Goal: Task Accomplishment & Management: Use online tool/utility

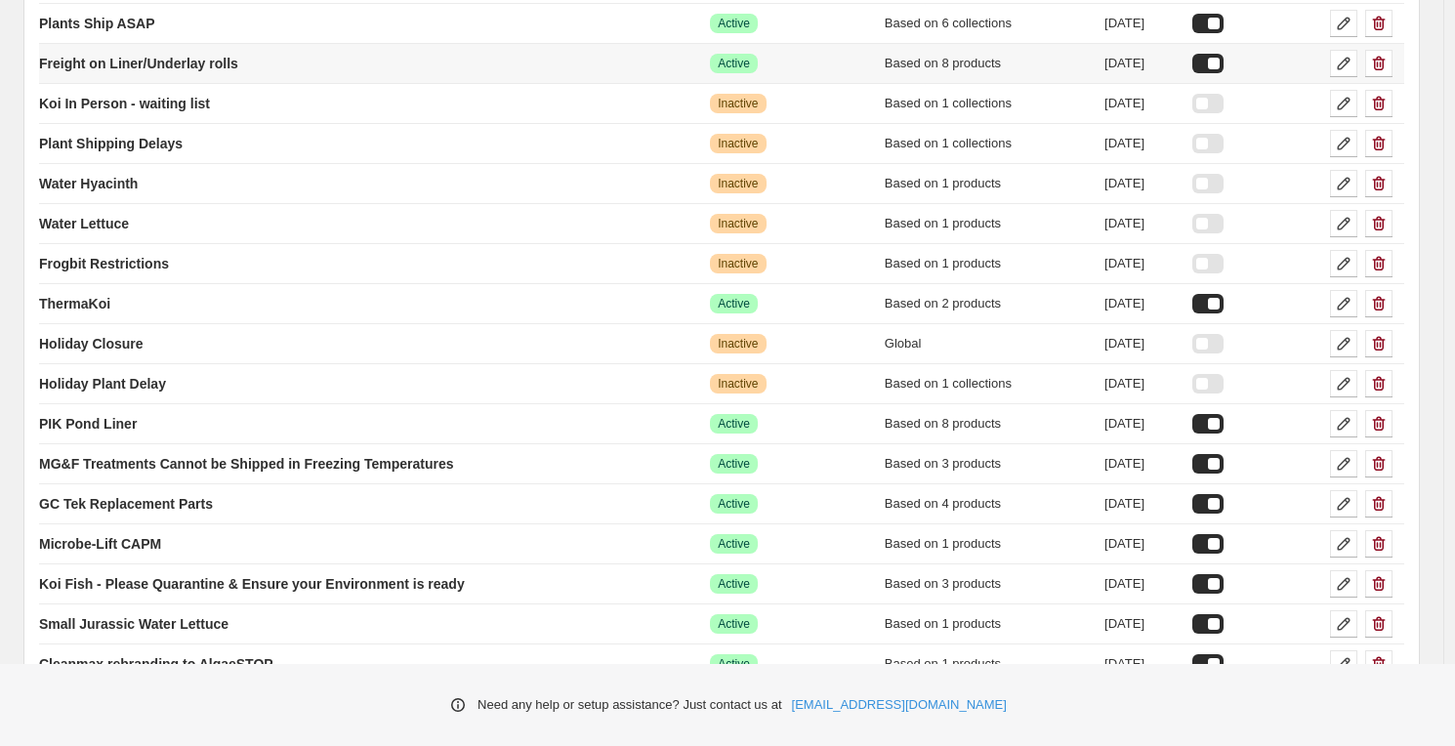
scroll to position [864, 0]
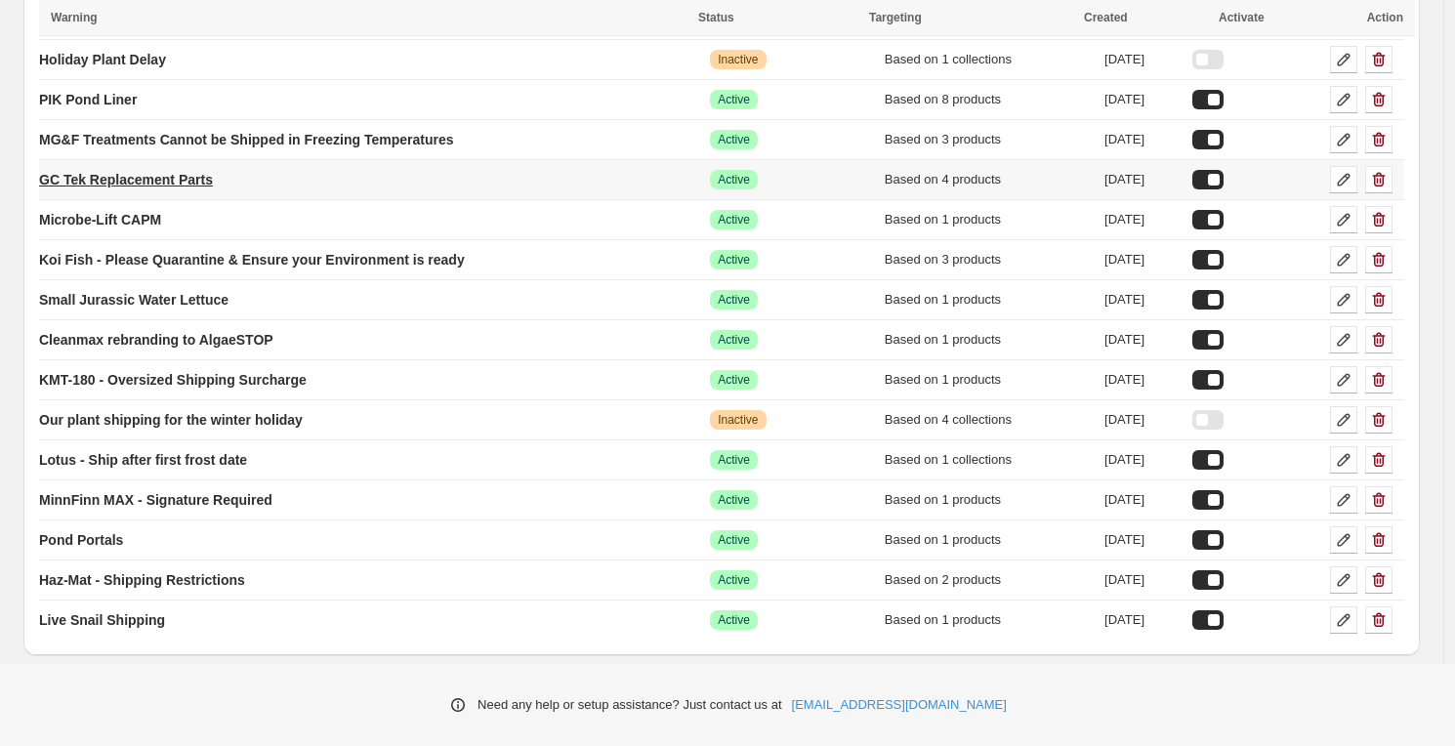
click at [196, 179] on p "GC Tek Replacement Parts" at bounding box center [126, 180] width 174 height 20
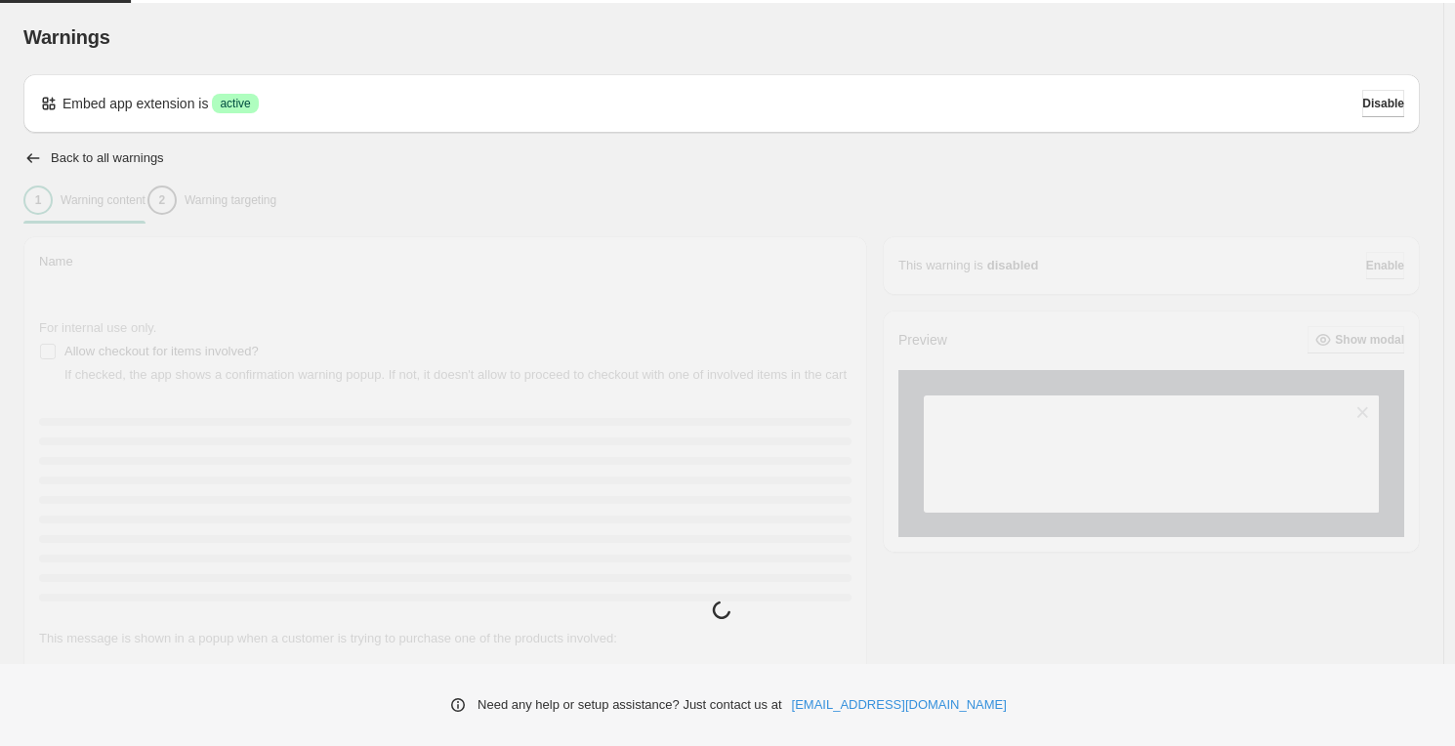
type input "**********"
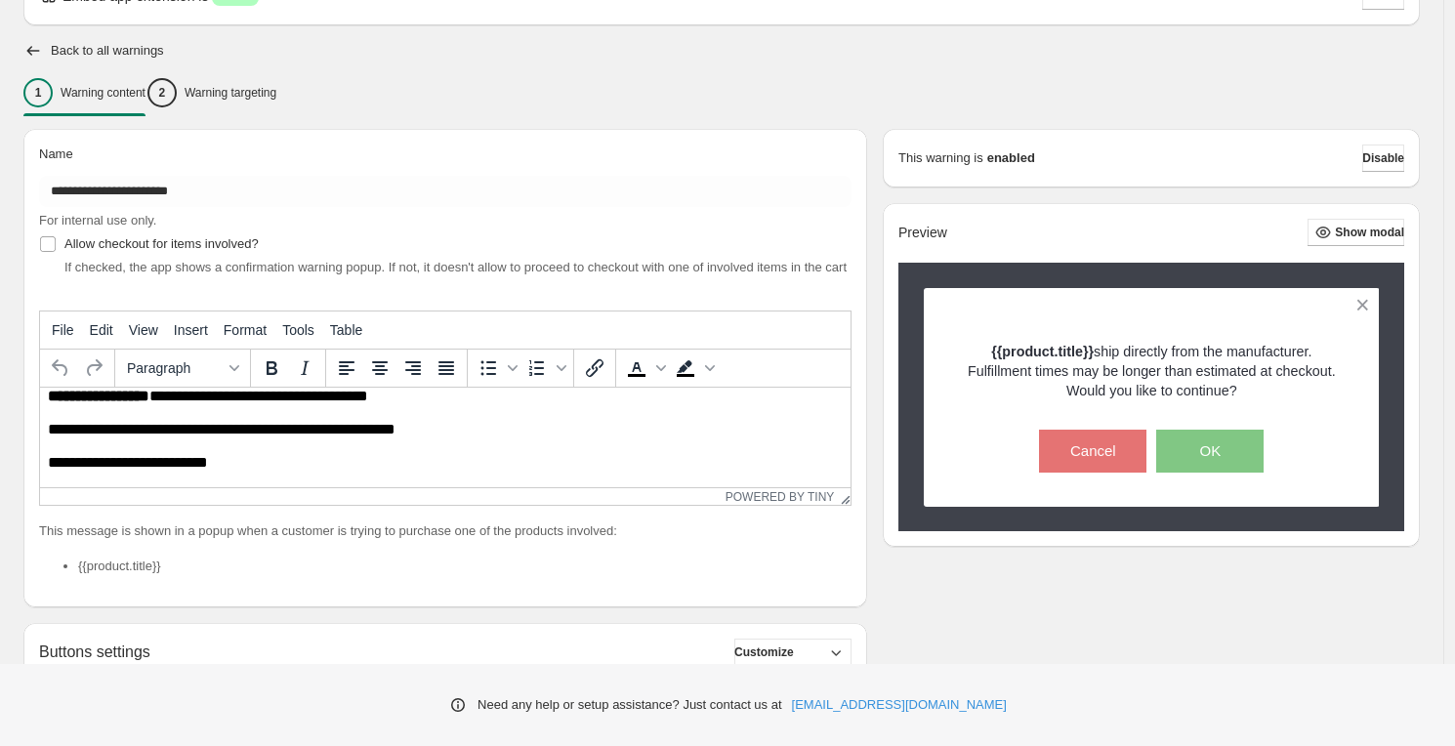
scroll to position [7, 0]
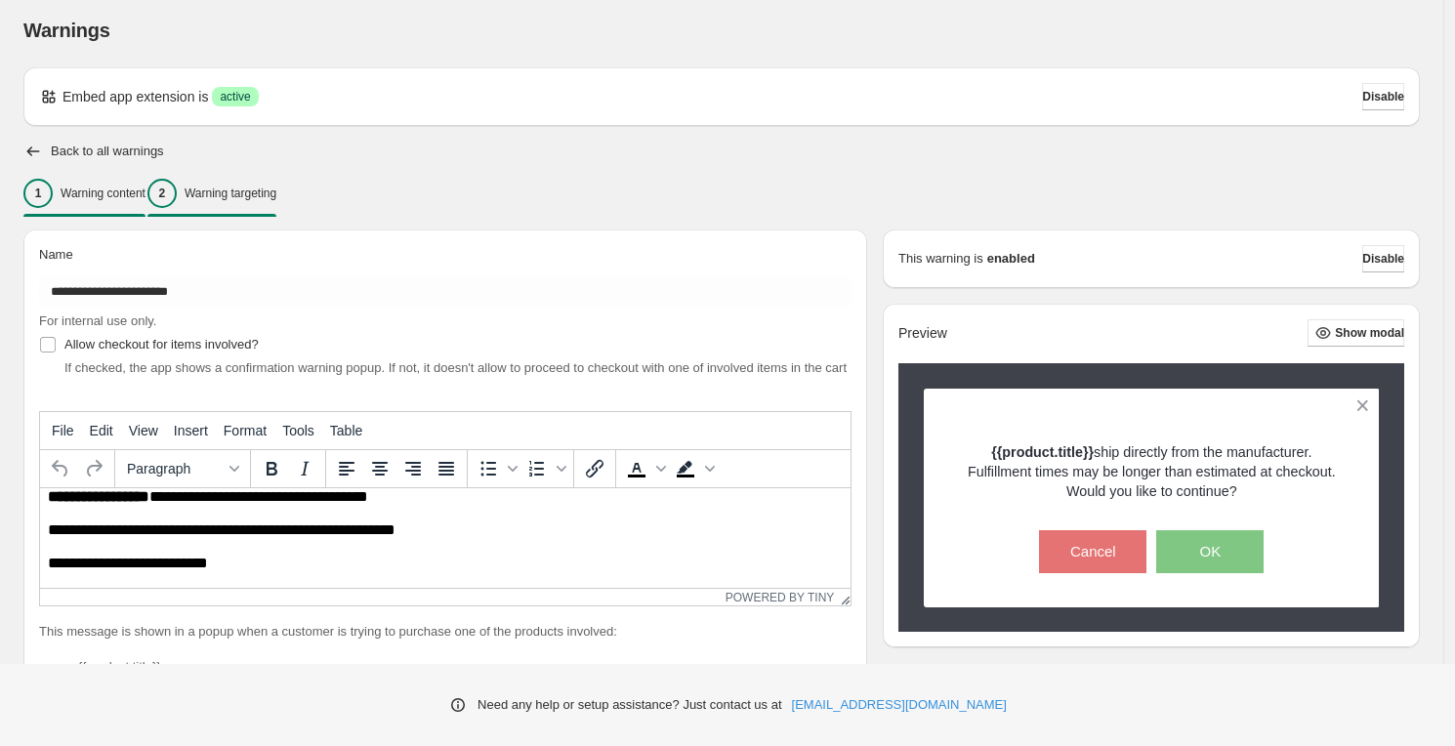
click at [268, 198] on p "Warning targeting" at bounding box center [231, 194] width 92 height 16
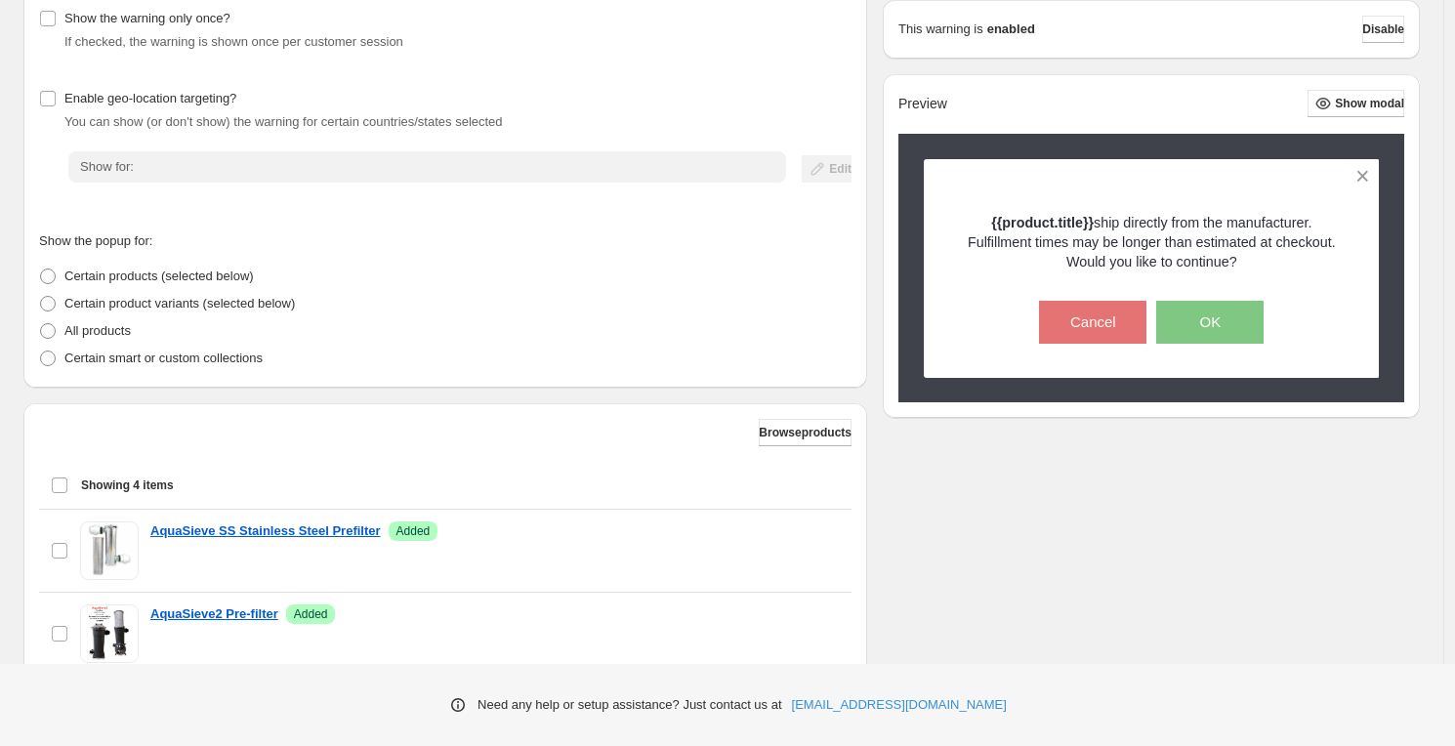
scroll to position [0, 0]
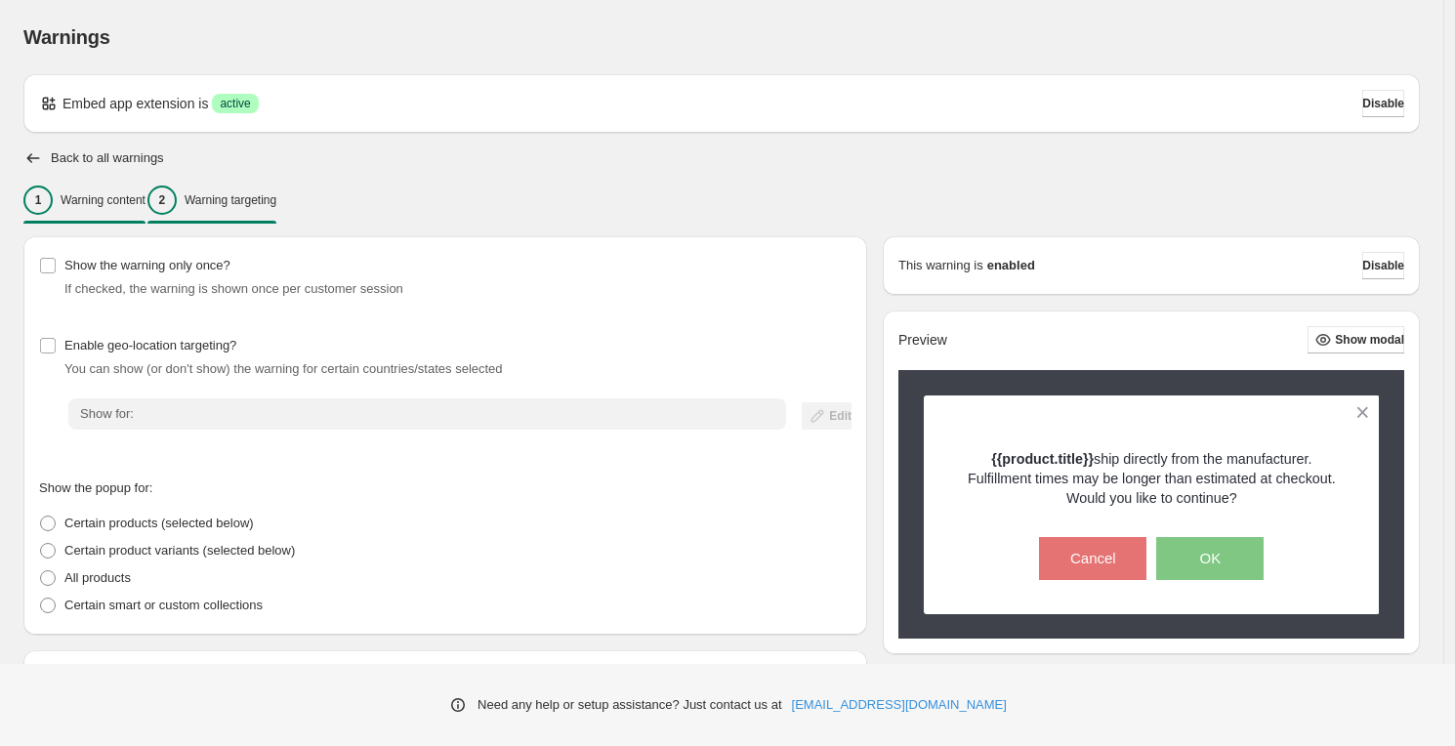
click at [122, 192] on p "Warning content" at bounding box center [103, 200] width 85 height 16
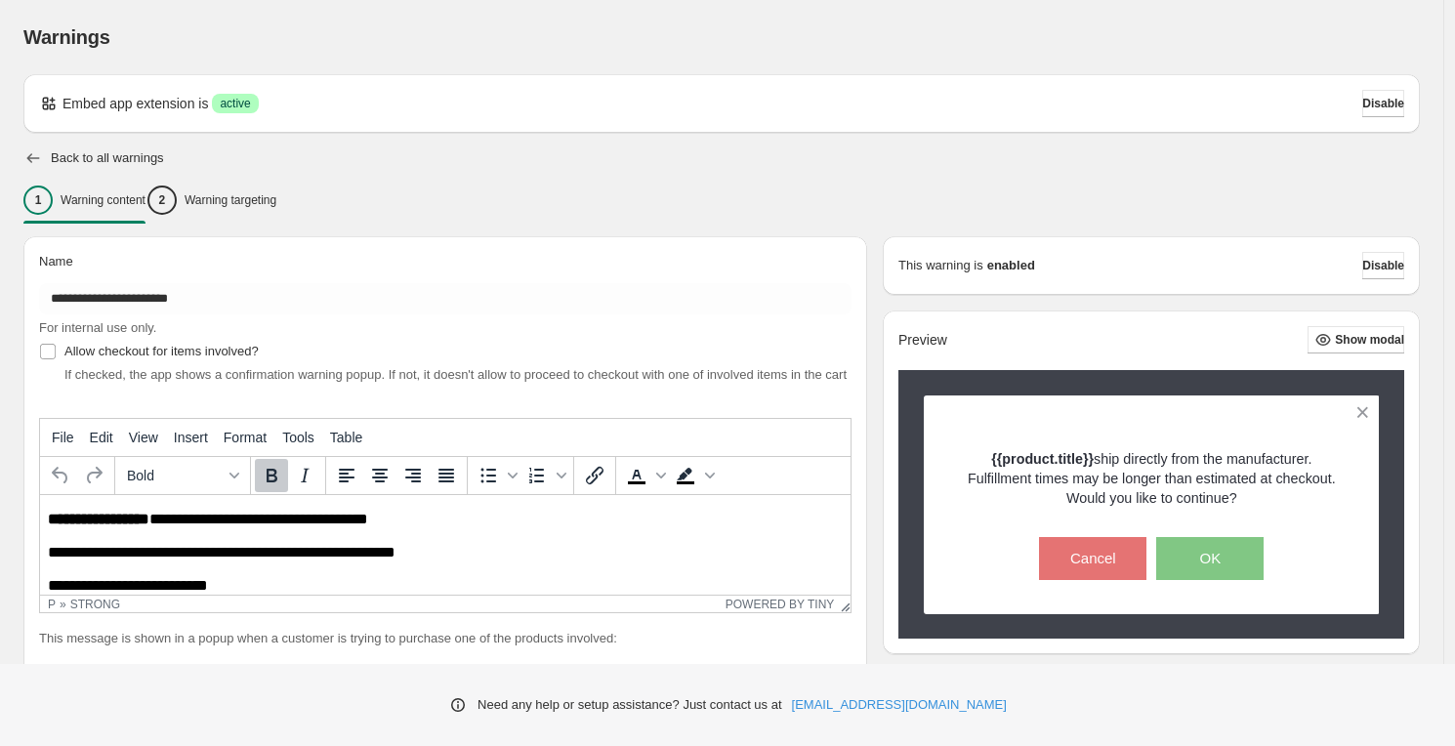
click at [30, 157] on icon "button" at bounding box center [33, 158] width 20 height 20
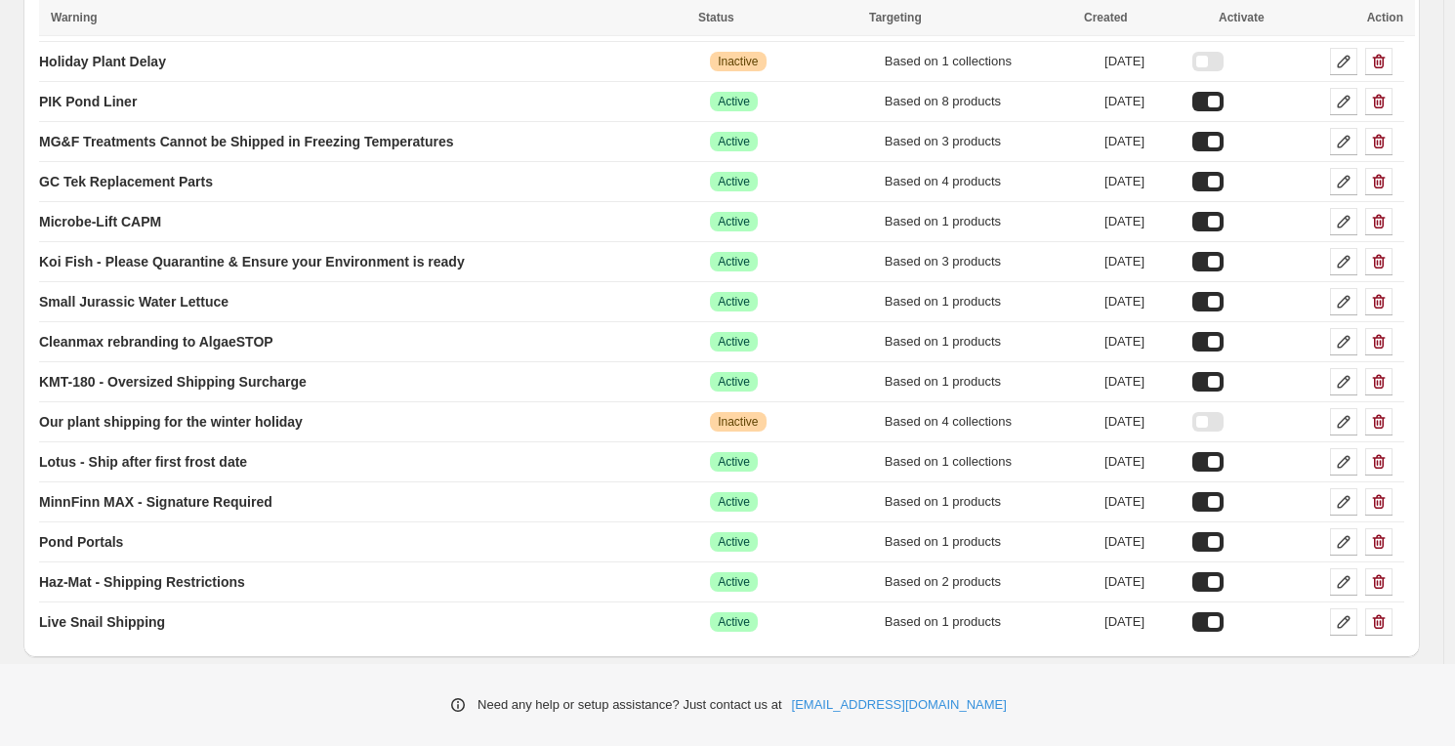
scroll to position [864, 0]
